Goal: Check status: Check status

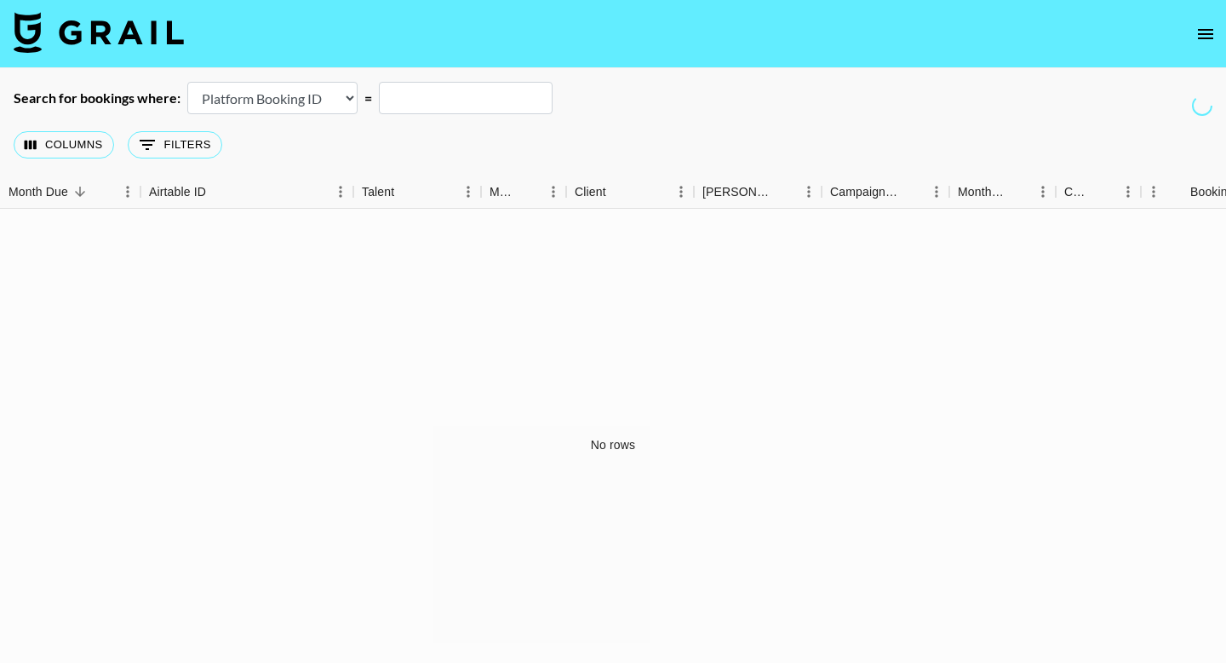
select select "id"
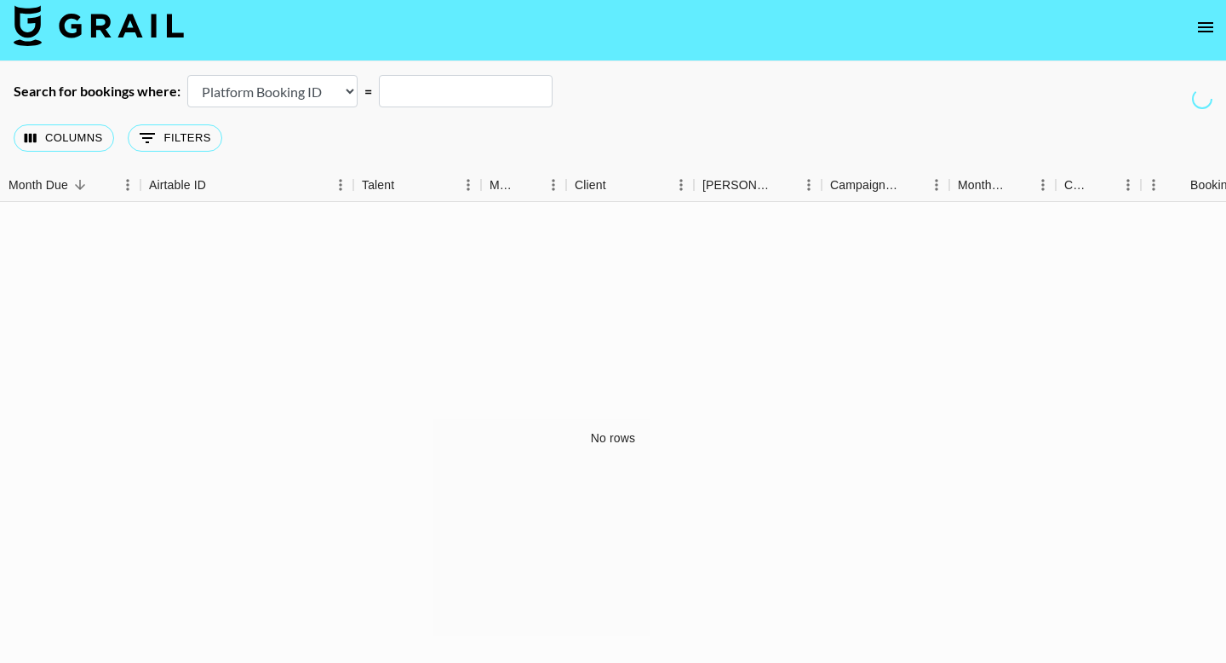
click at [141, 33] on img at bounding box center [99, 25] width 170 height 41
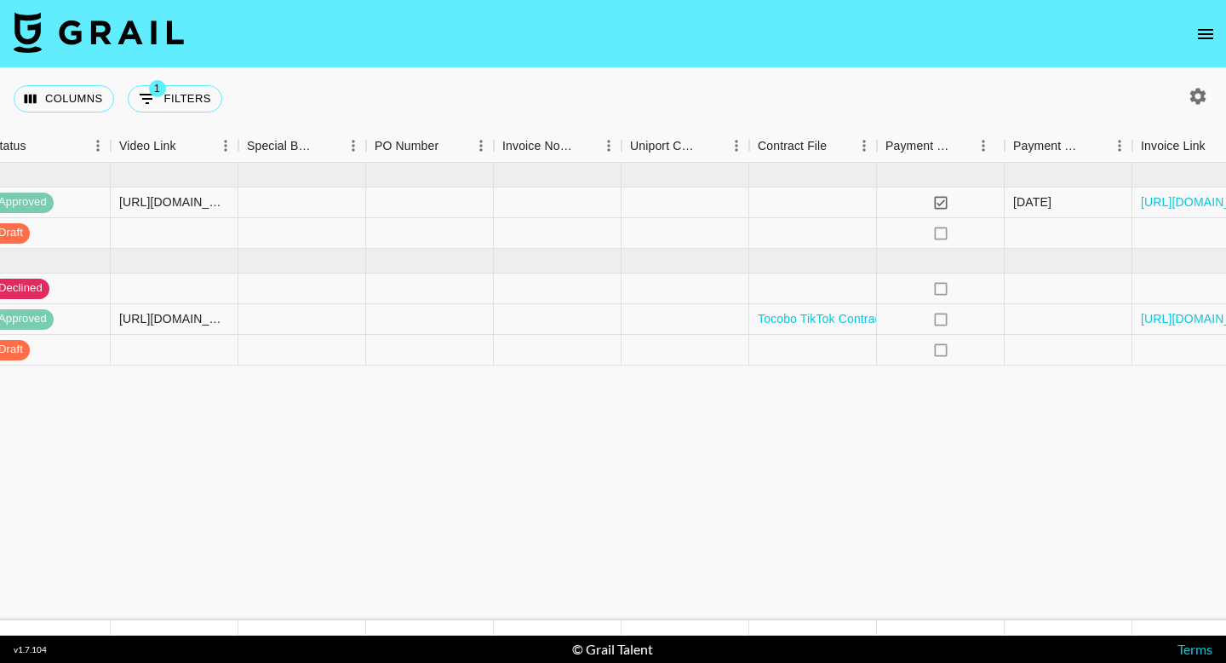
scroll to position [0, 1601]
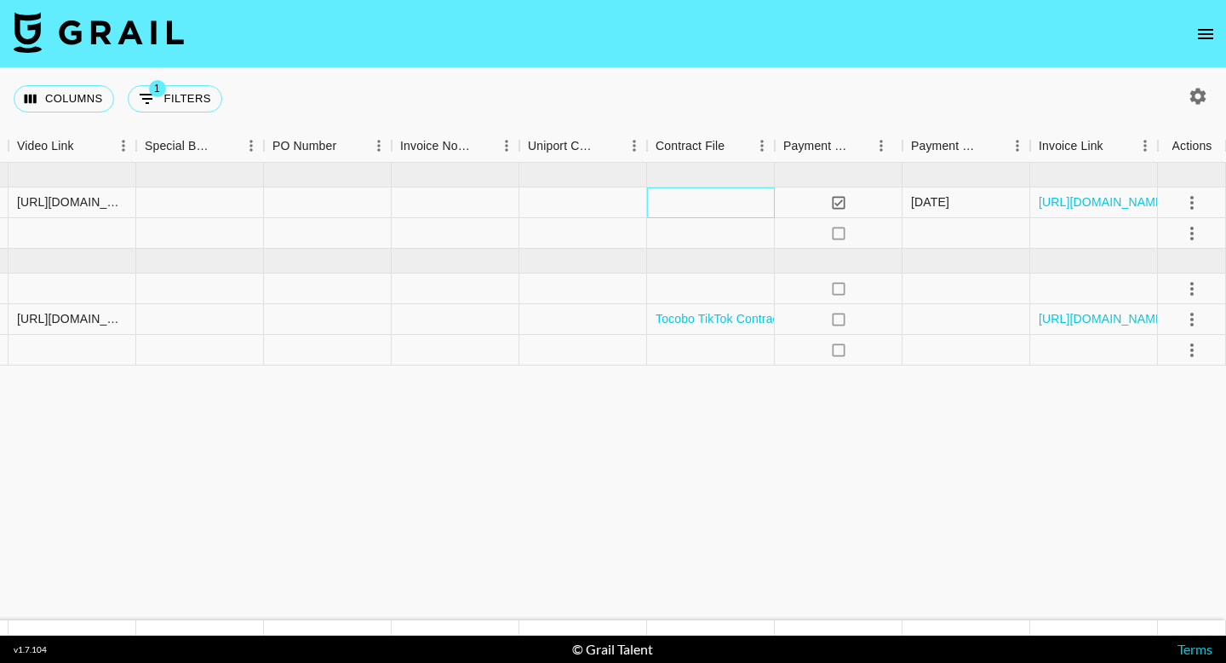
click at [727, 200] on div at bounding box center [711, 202] width 128 height 31
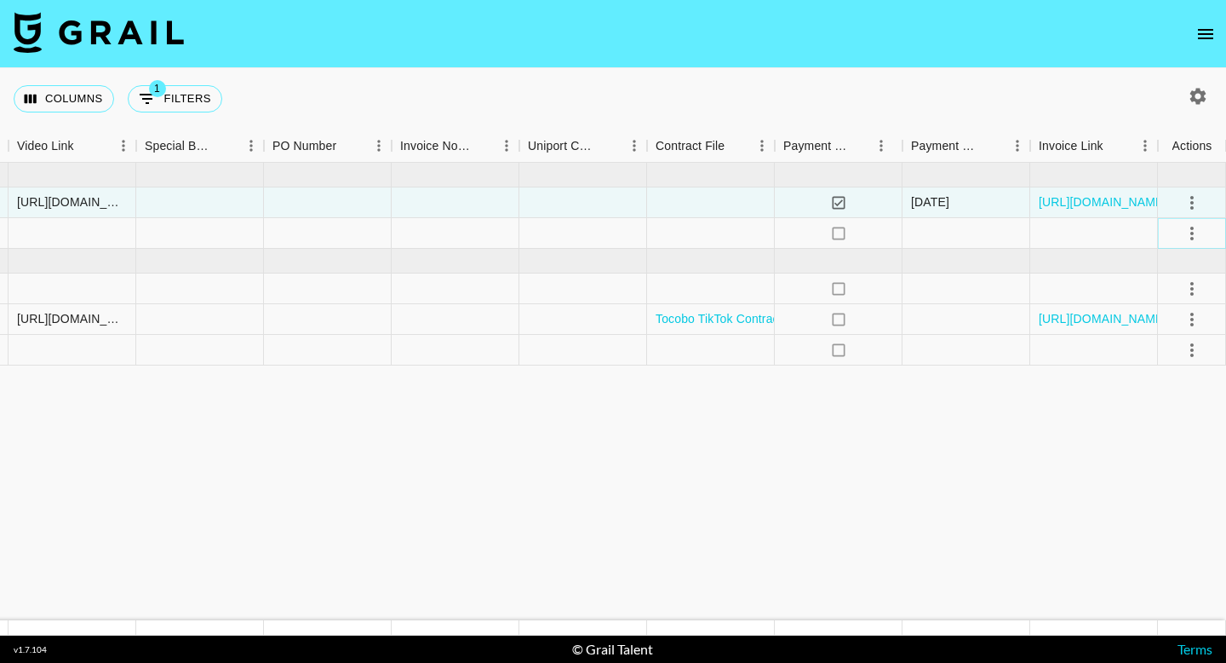
click at [1186, 230] on icon "select merge strategy" at bounding box center [1192, 233] width 20 height 20
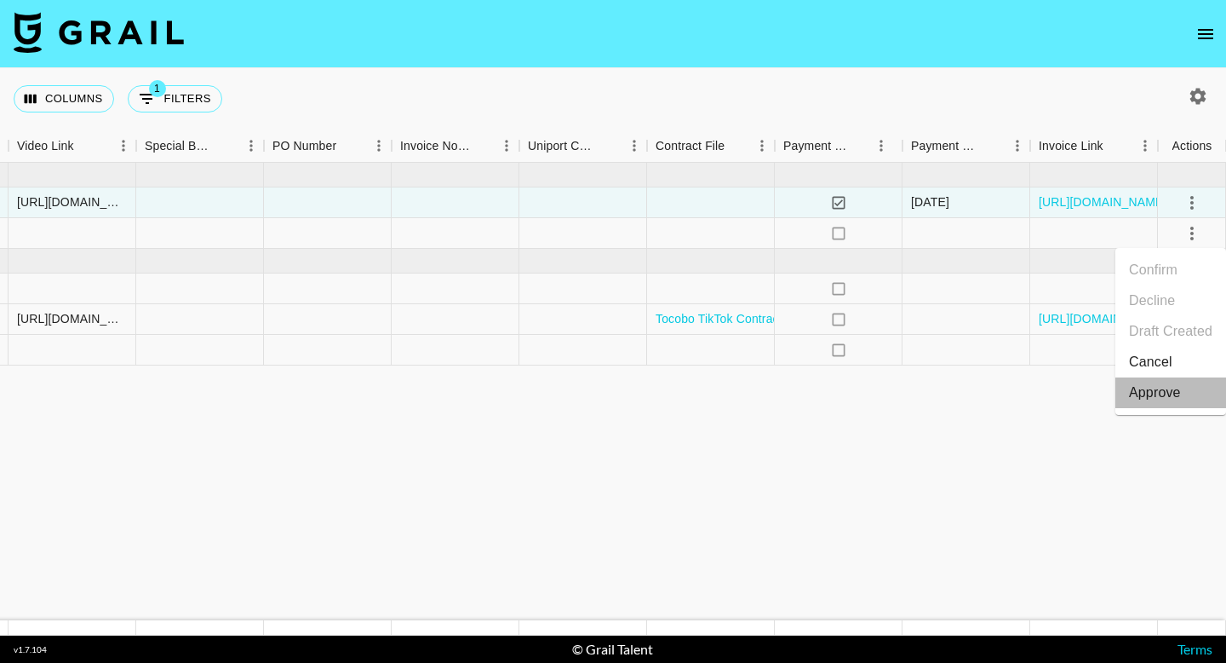
click at [1171, 402] on div "Approve" at bounding box center [1155, 392] width 52 height 20
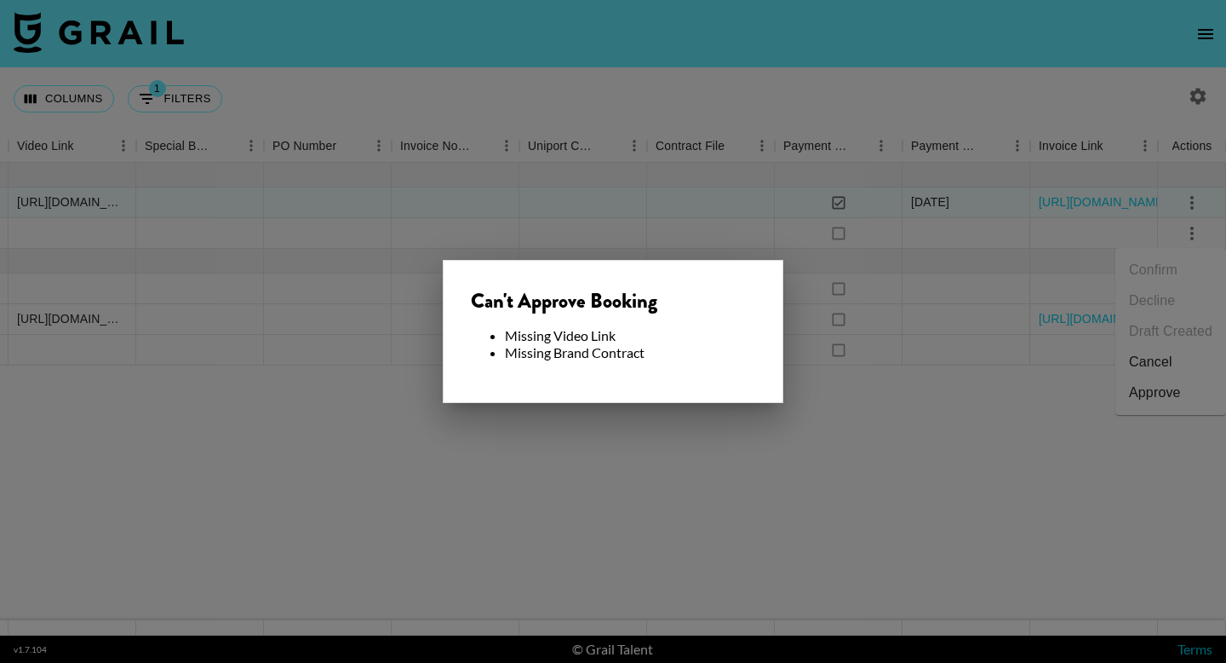
click at [795, 347] on div at bounding box center [613, 331] width 1226 height 663
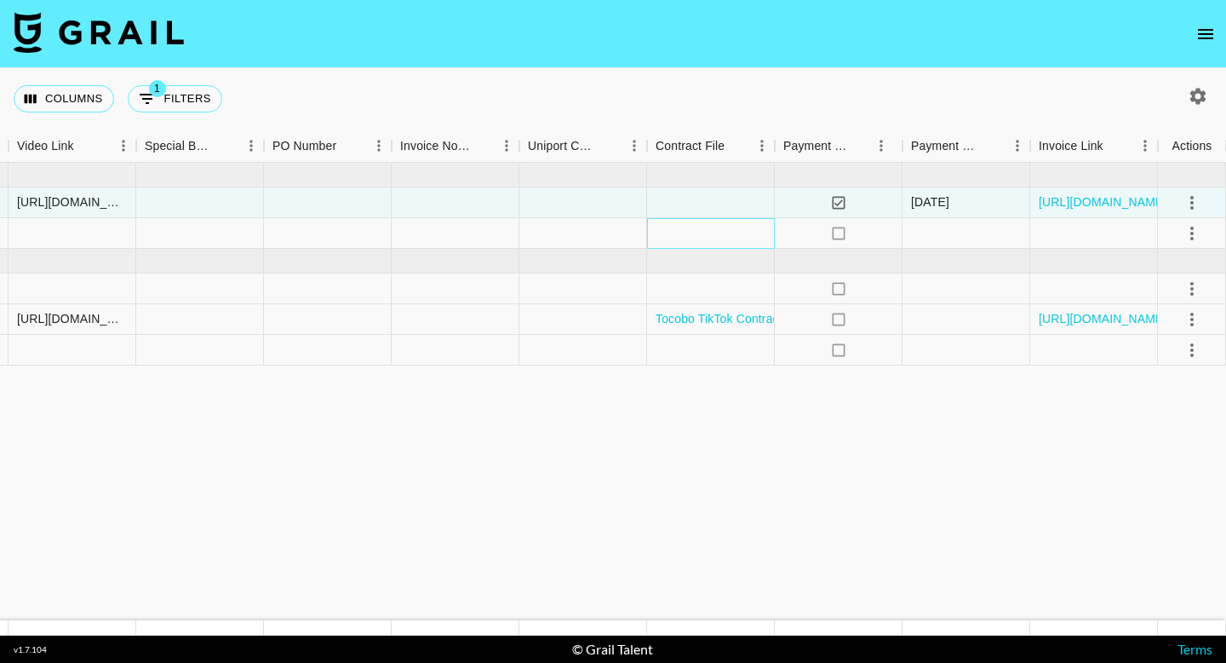
click at [721, 244] on div at bounding box center [711, 233] width 128 height 31
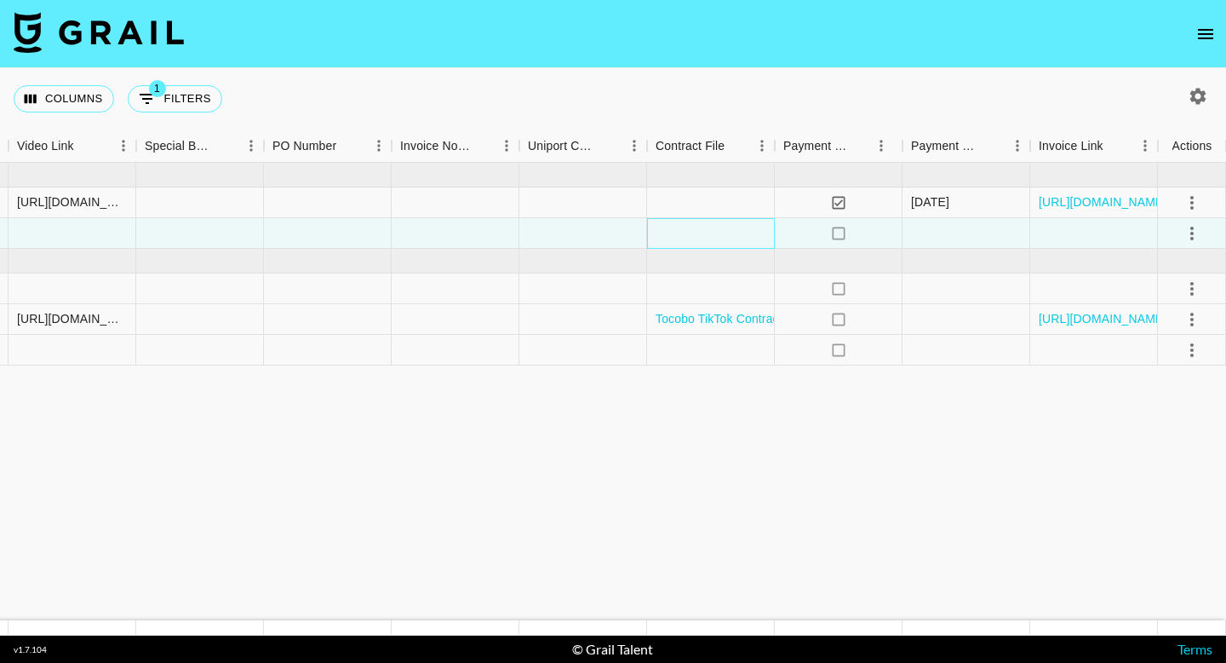
click at [741, 229] on div at bounding box center [711, 233] width 128 height 31
click at [713, 229] on div at bounding box center [711, 233] width 128 height 31
click at [700, 227] on div at bounding box center [711, 233] width 128 height 31
click at [556, 230] on div at bounding box center [584, 233] width 128 height 31
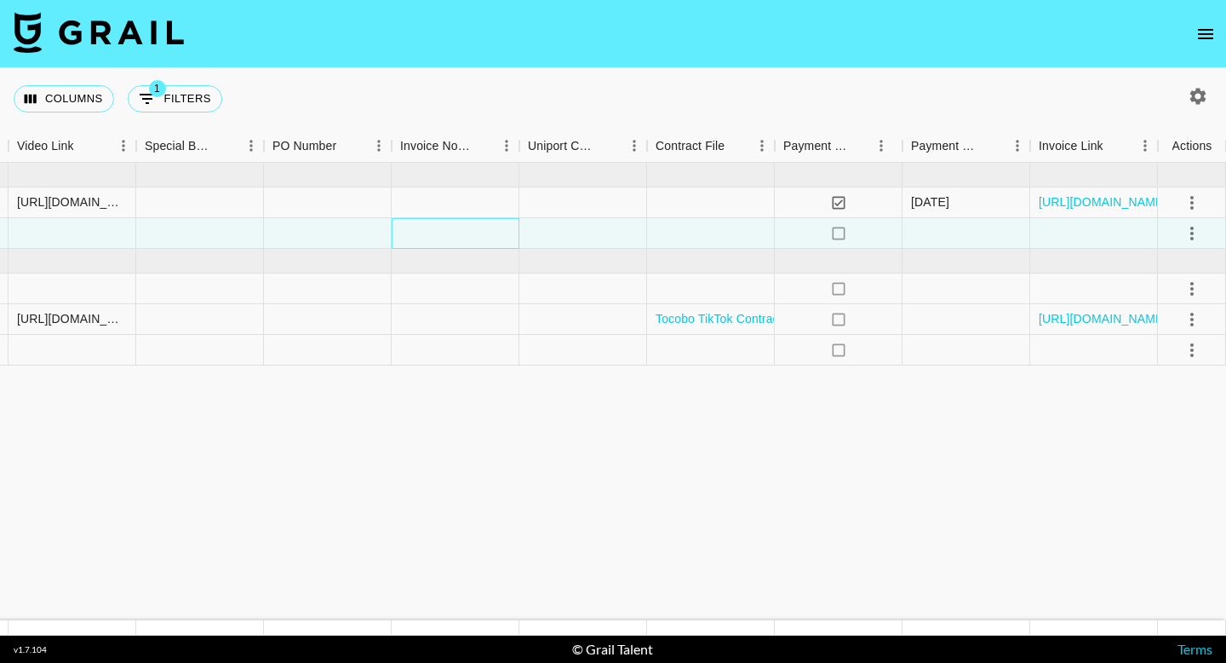
click at [423, 230] on div at bounding box center [456, 233] width 128 height 31
click at [199, 227] on div at bounding box center [201, 233] width 128 height 31
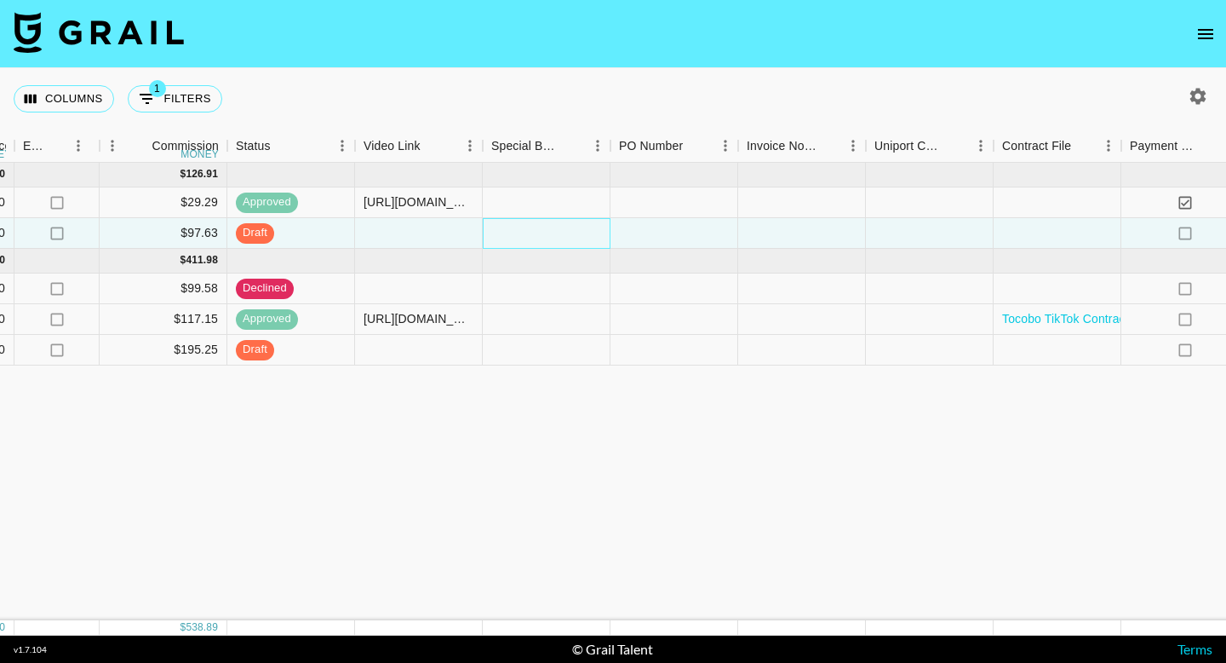
scroll to position [0, 1244]
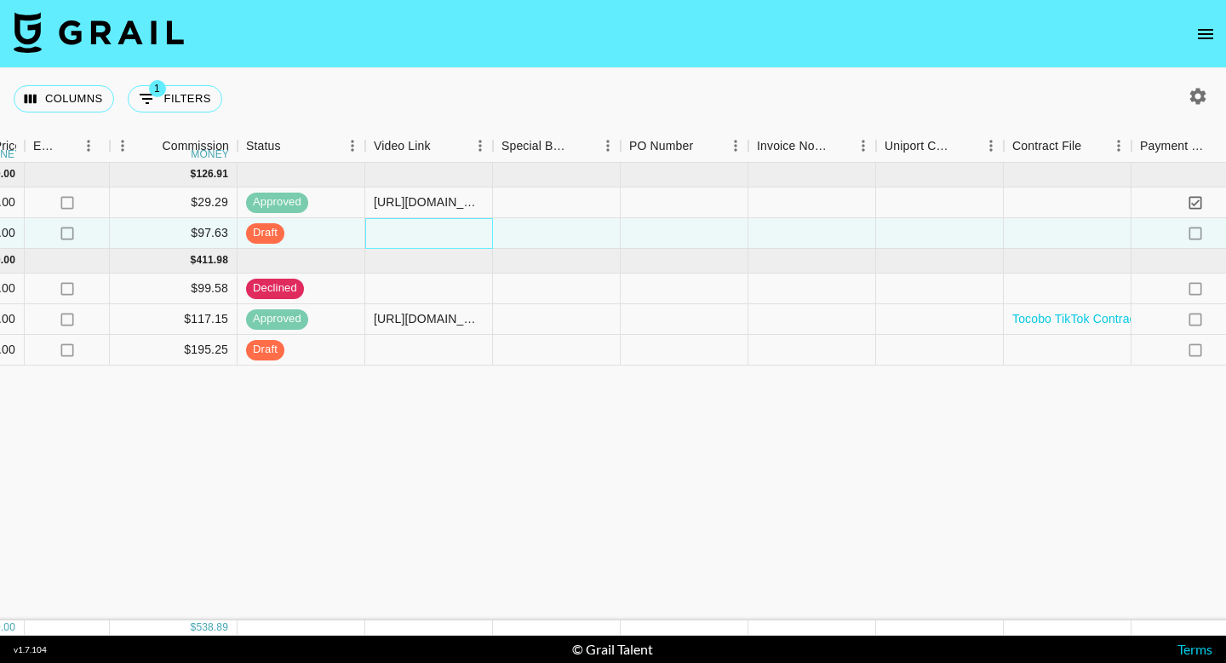
click at [389, 227] on div at bounding box center [429, 233] width 128 height 31
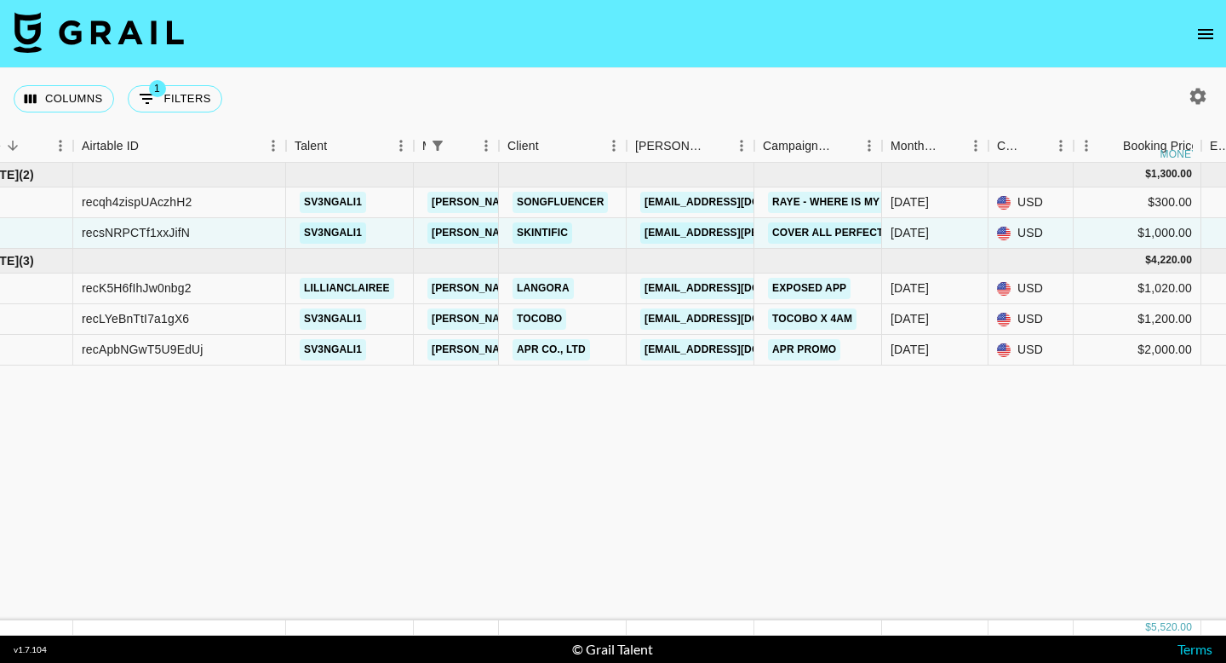
scroll to position [0, 0]
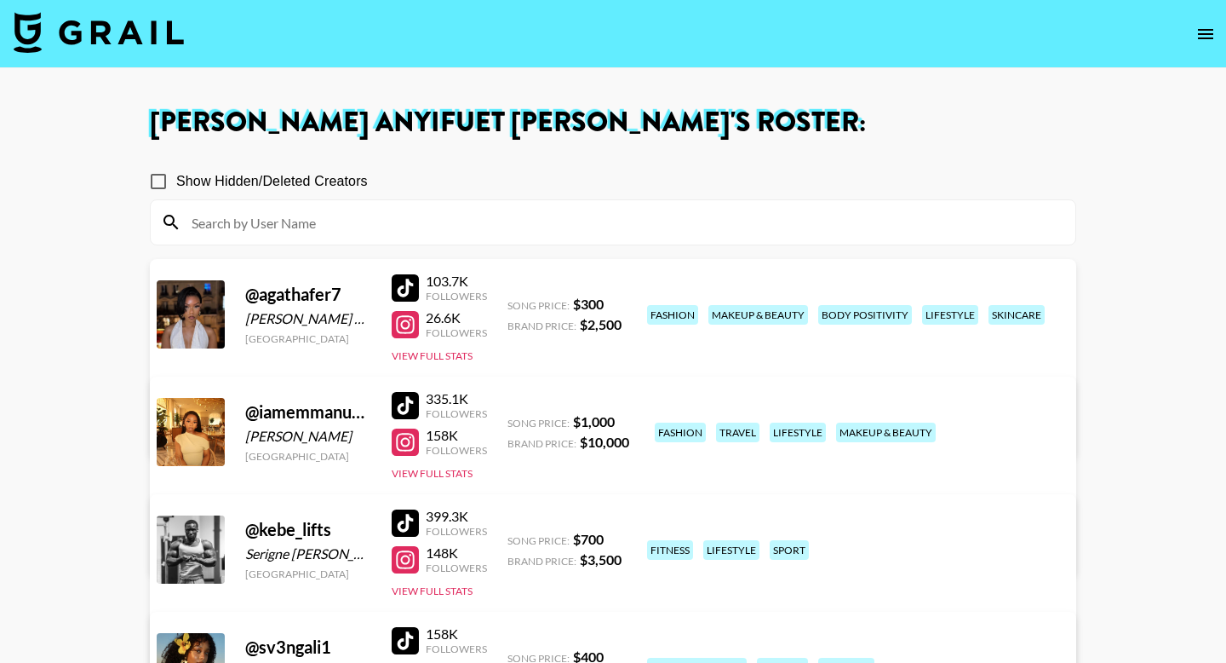
click at [1209, 35] on icon "open drawer" at bounding box center [1206, 34] width 20 height 20
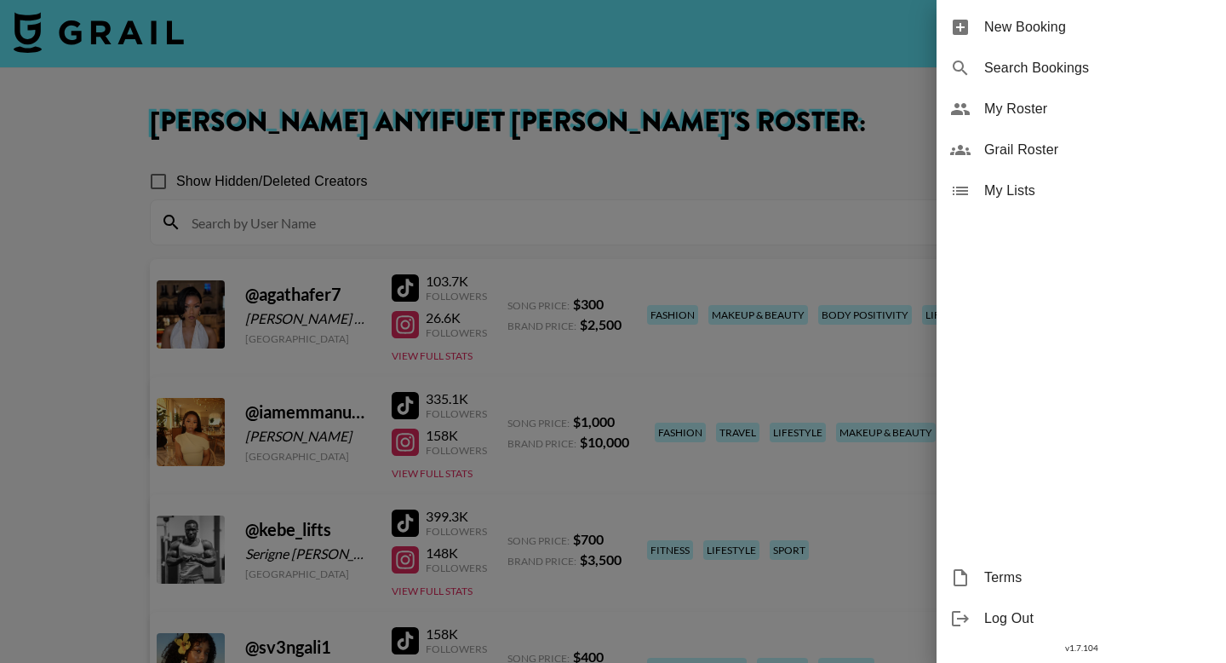
click at [1076, 72] on span "Search Bookings" at bounding box center [1099, 68] width 228 height 20
select select "id"
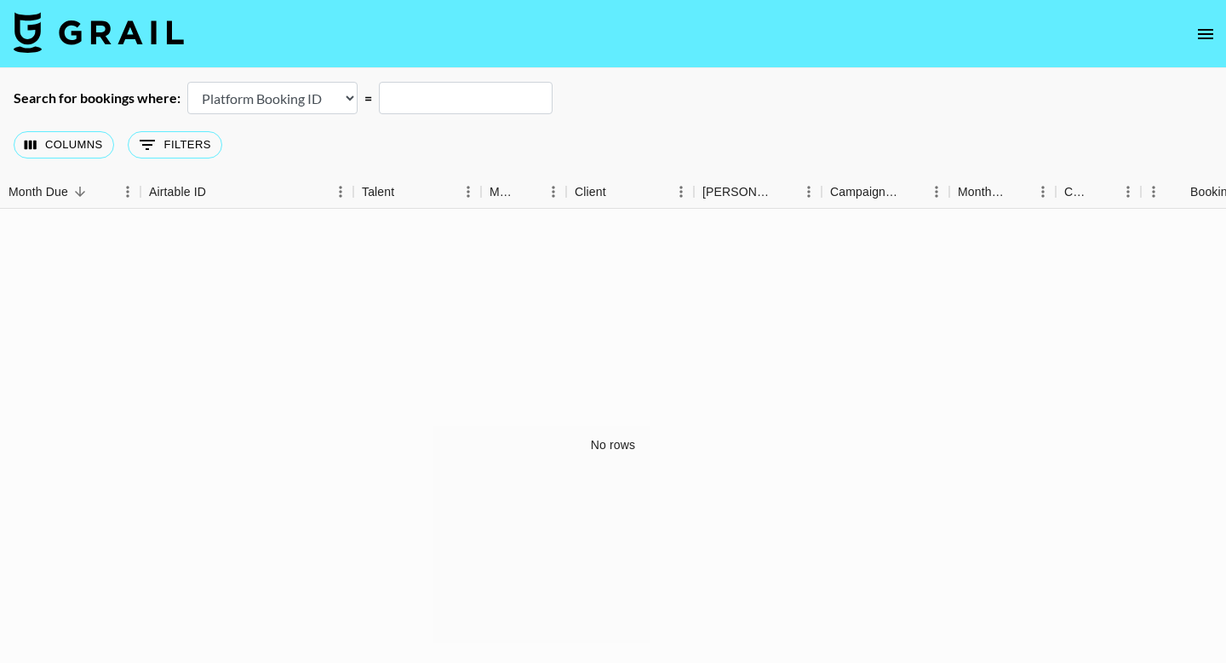
click at [296, 86] on select "Airtable Booking ID Platform Booking ID Platform Campaign ID" at bounding box center [272, 98] width 170 height 32
select select "airtableId"
click at [187, 82] on select "Airtable Booking ID Platform Booking ID Platform Campaign ID" at bounding box center [272, 98] width 170 height 32
click at [164, 39] on img at bounding box center [99, 32] width 170 height 41
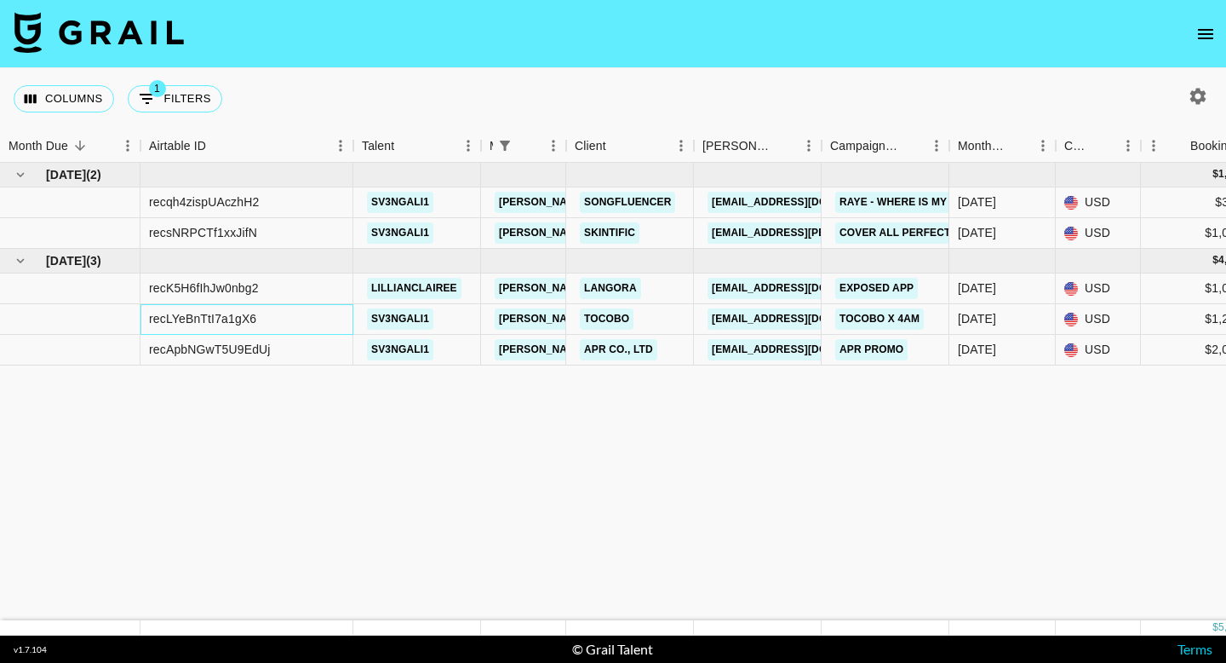
click at [256, 318] on div "recLYeBnTtI7a1gX6" at bounding box center [202, 318] width 107 height 17
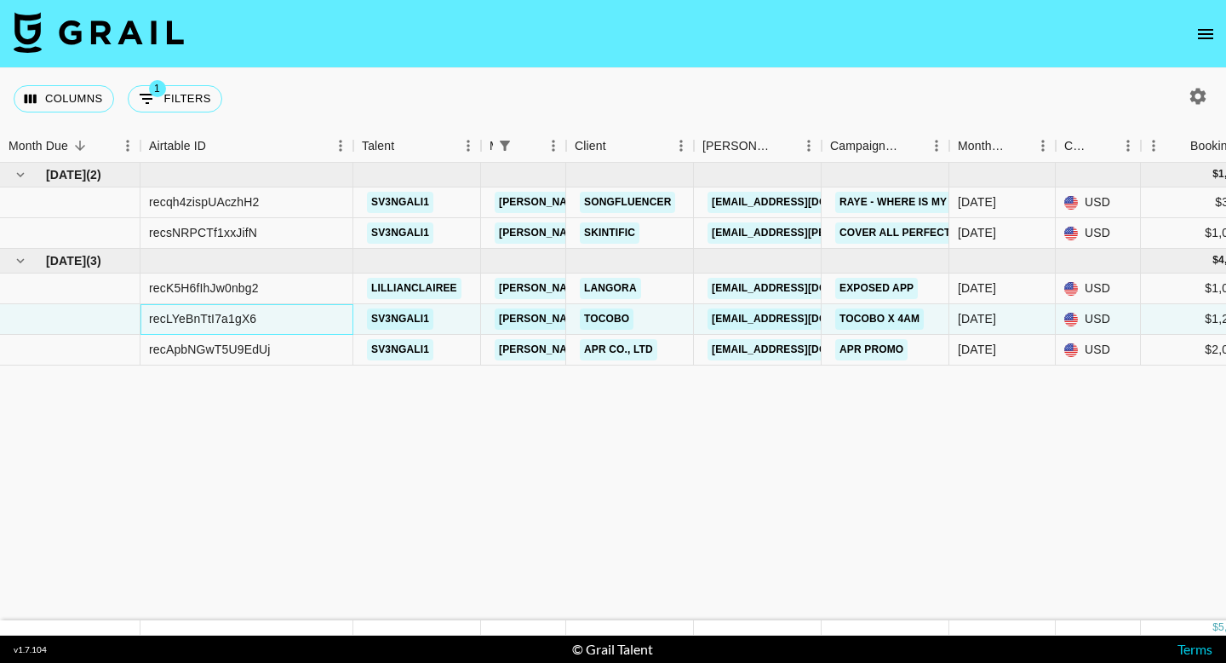
click at [256, 318] on div "recLYeBnTtI7a1gX6" at bounding box center [202, 318] width 107 height 17
copy div "recLYeBnTtI7a1gX6"
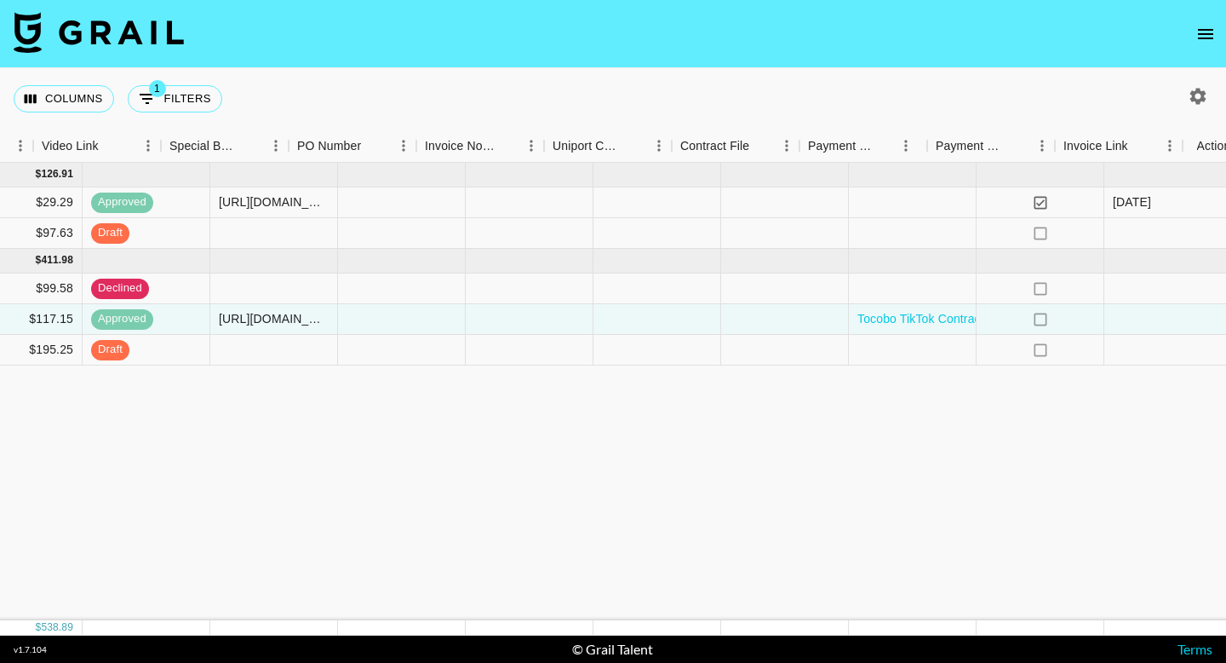
scroll to position [0, 1601]
